Goal: Task Accomplishment & Management: Manage account settings

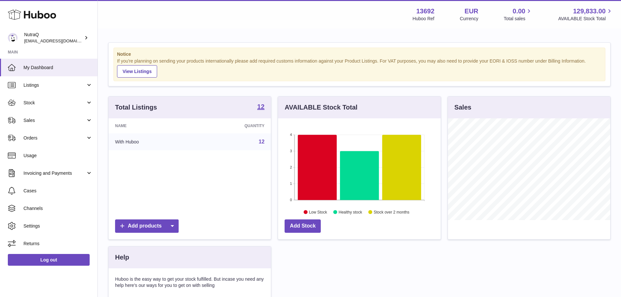
scroll to position [102, 163]
click at [60, 100] on span "Stock" at bounding box center [54, 103] width 62 height 6
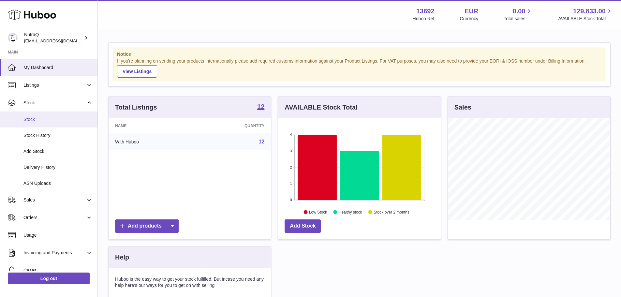
click at [49, 122] on span "Stock" at bounding box center [57, 119] width 69 height 6
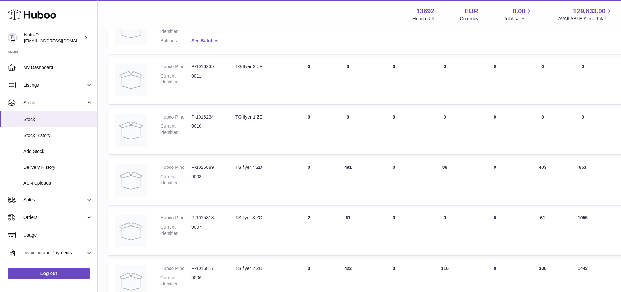
scroll to position [412, 0]
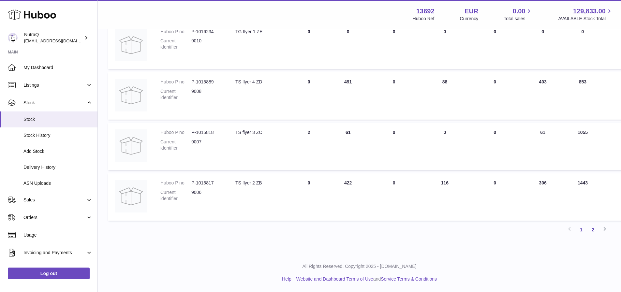
click at [593, 229] on link "2" at bounding box center [593, 230] width 12 height 12
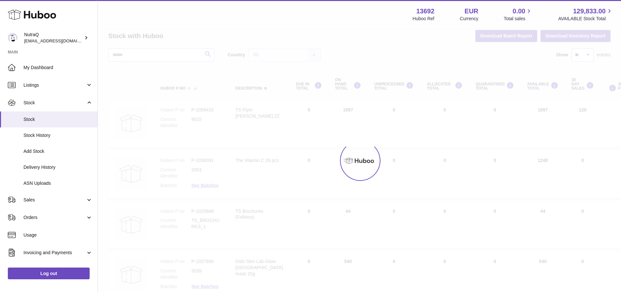
scroll to position [7, 0]
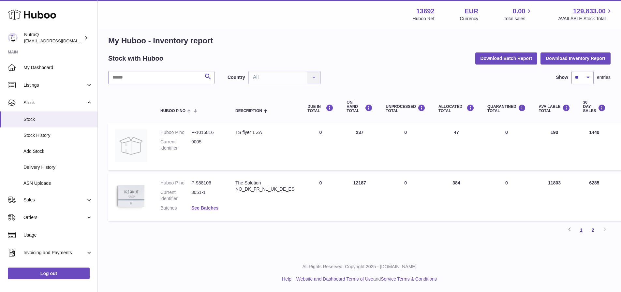
click at [583, 229] on link "1" at bounding box center [582, 230] width 12 height 12
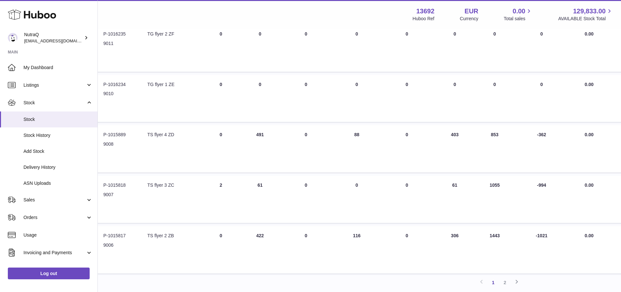
scroll to position [412, 88]
